Goal: Navigation & Orientation: Find specific page/section

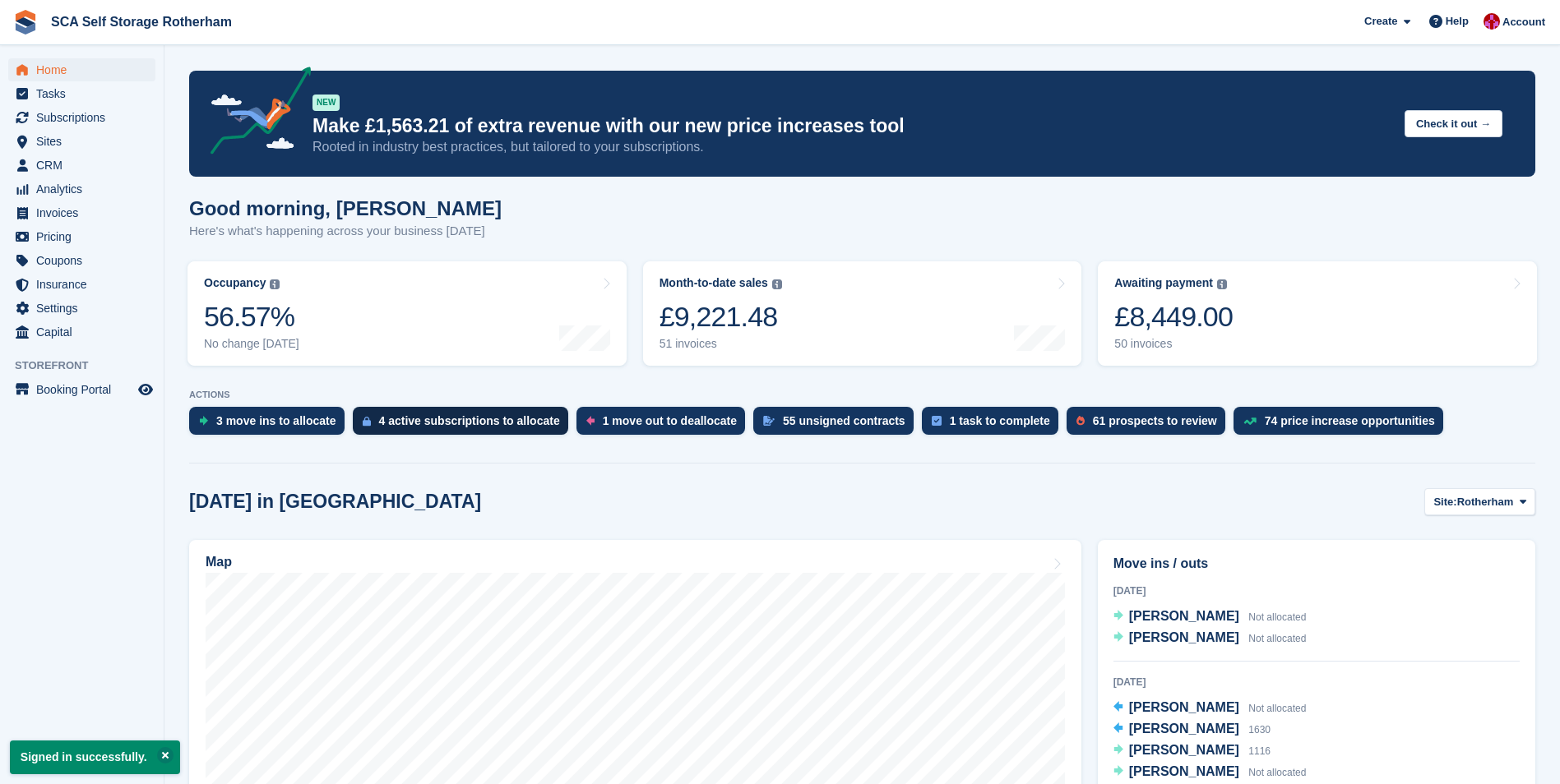
scroll to position [329, 0]
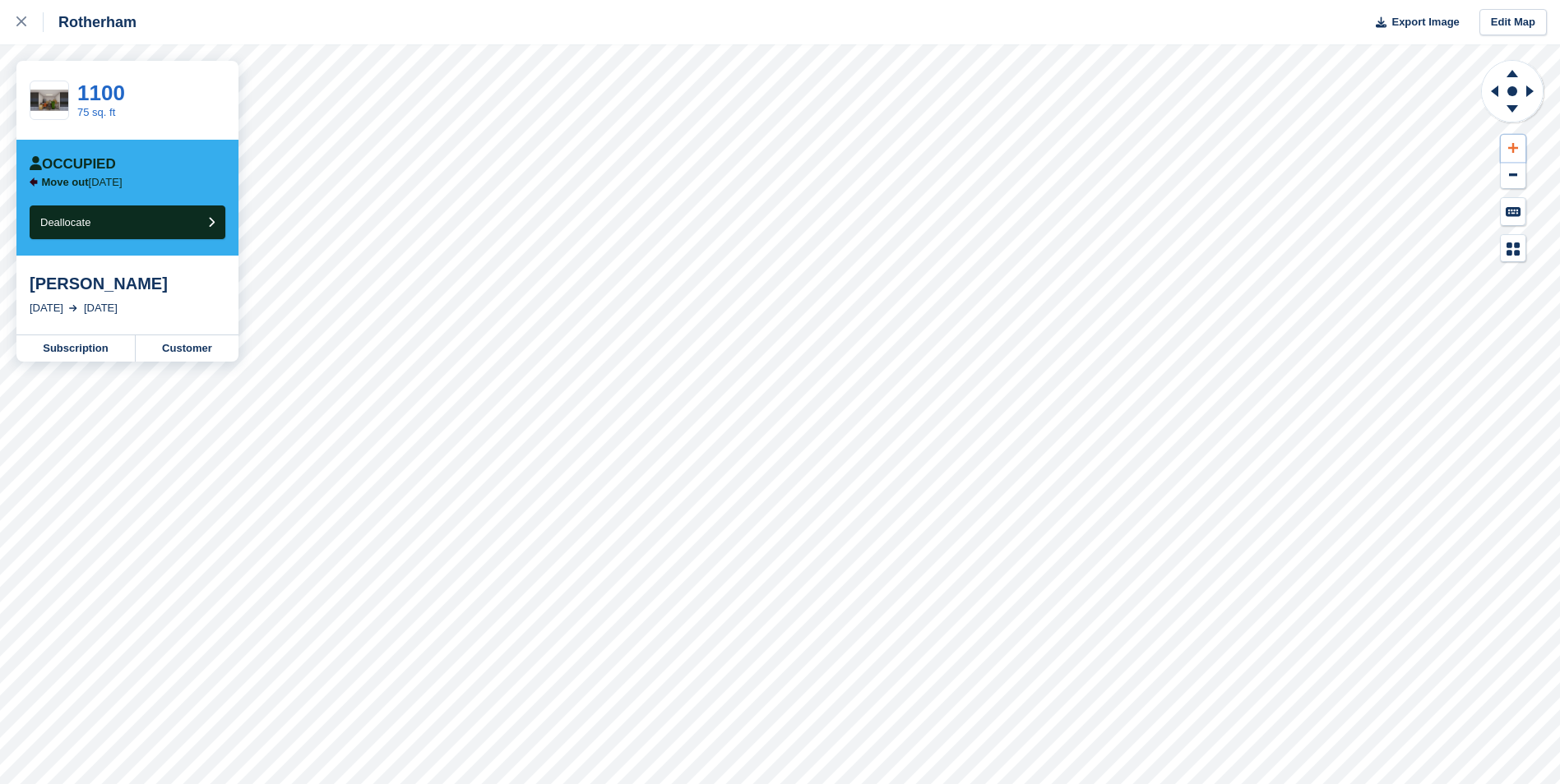
click at [1511, 147] on icon at bounding box center [1513, 147] width 10 height 10
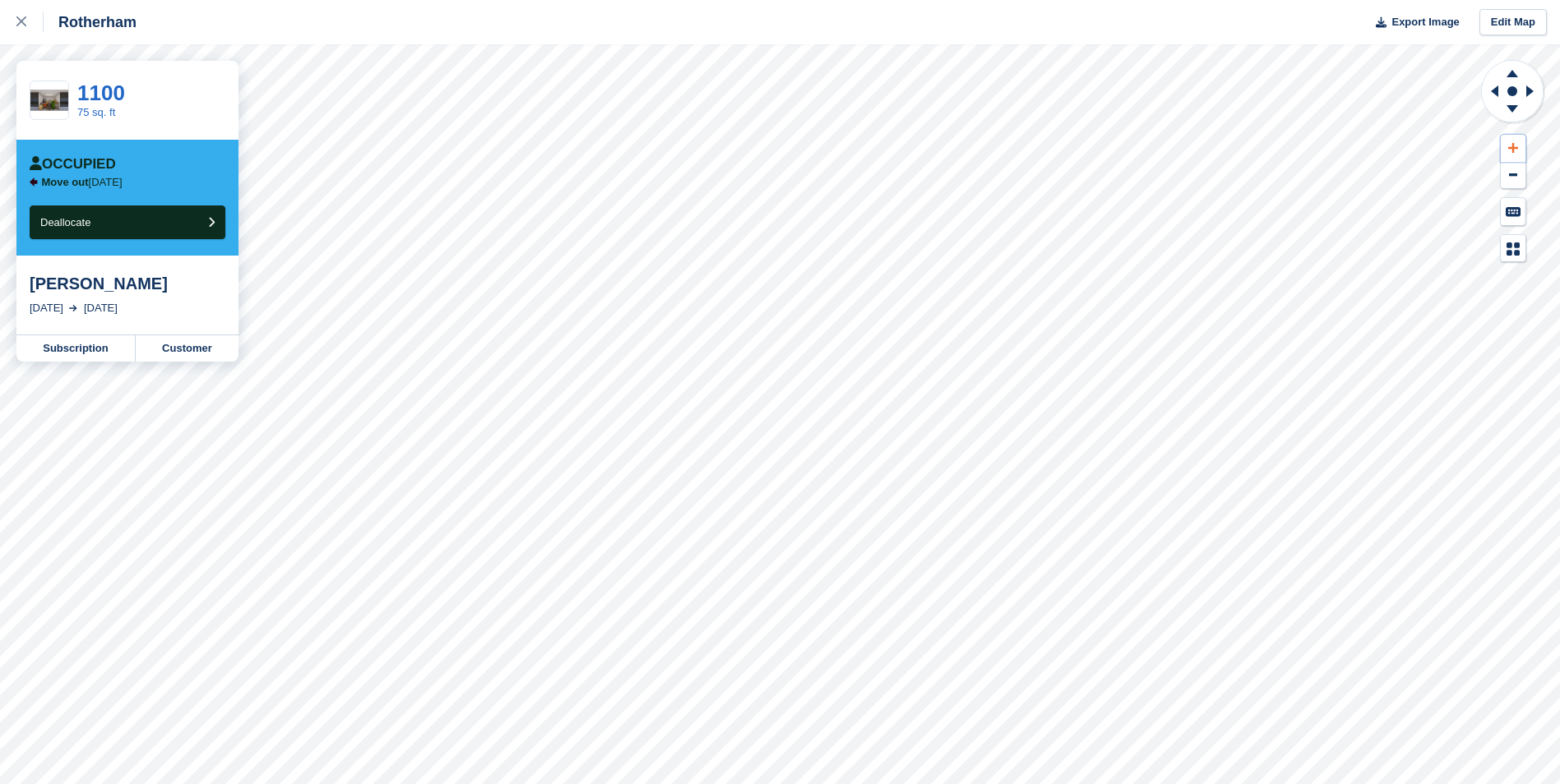
click at [1511, 147] on icon at bounding box center [1513, 147] width 10 height 10
click at [1491, 98] on icon at bounding box center [1492, 91] width 21 height 43
click at [30, 27] on div at bounding box center [30, 22] width 27 height 20
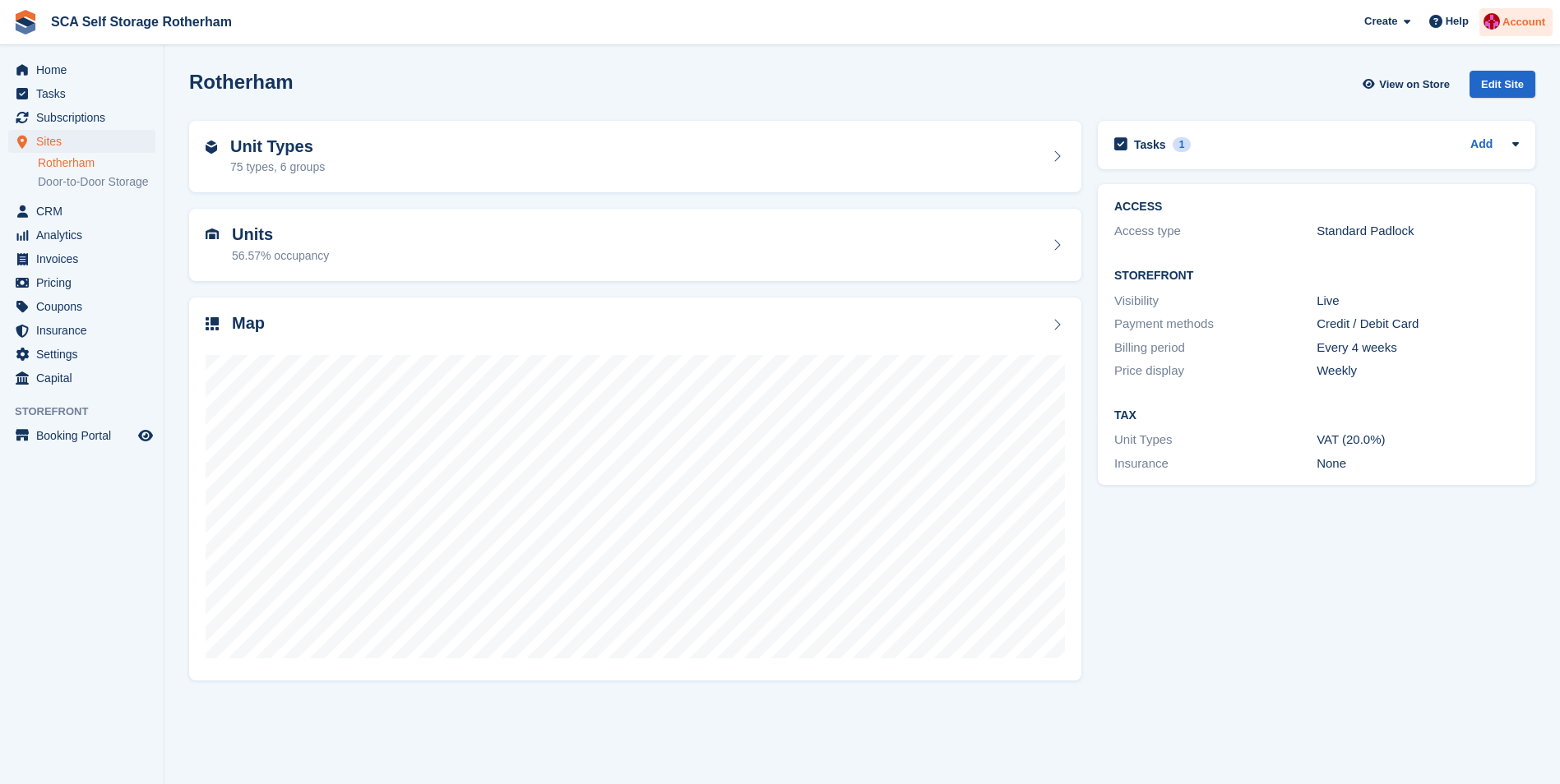
click at [1518, 15] on span "Account" at bounding box center [1523, 22] width 43 height 17
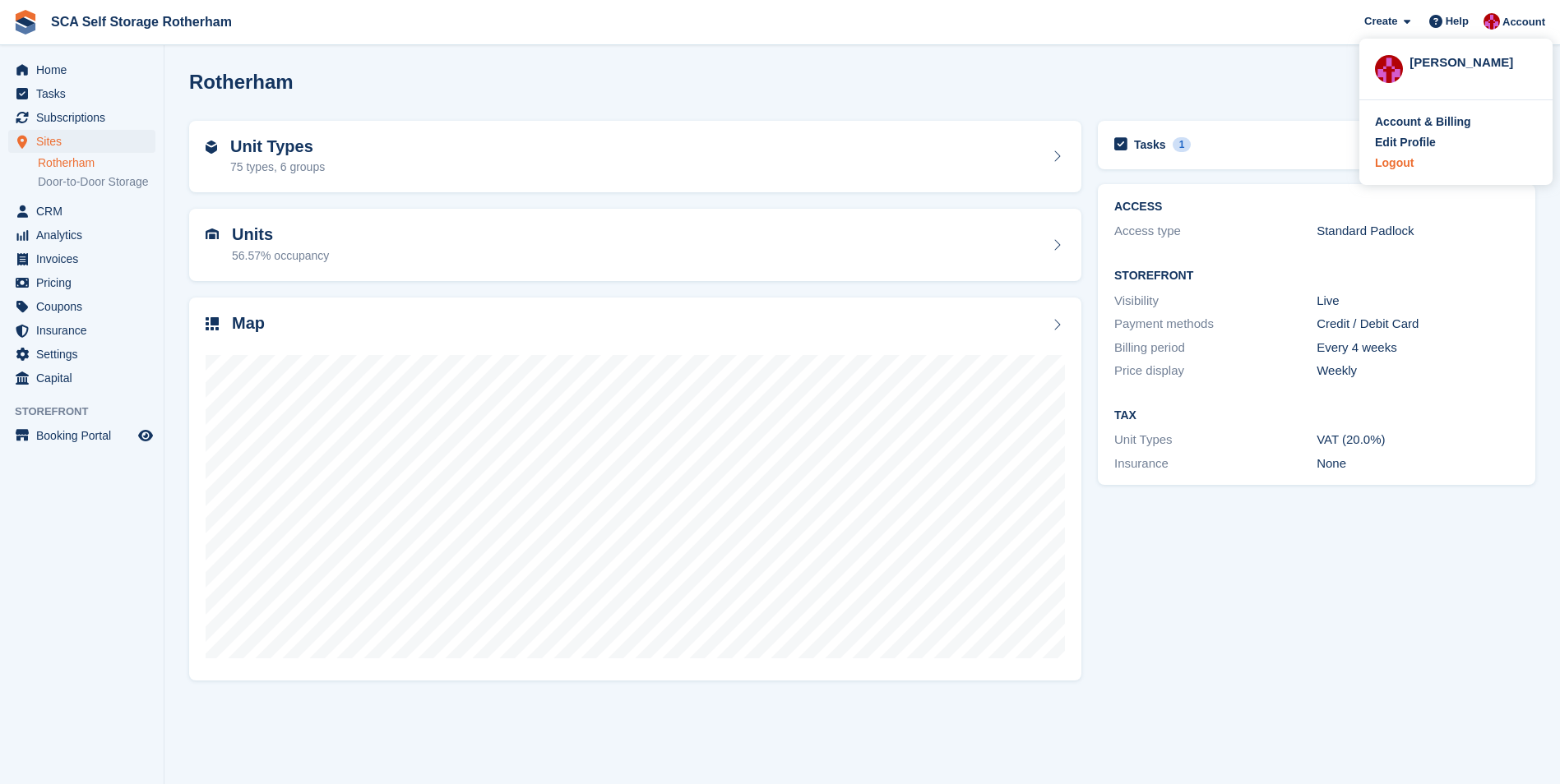
click at [1409, 169] on div "Logout" at bounding box center [1394, 162] width 39 height 17
